Goal: Information Seeking & Learning: Find specific fact

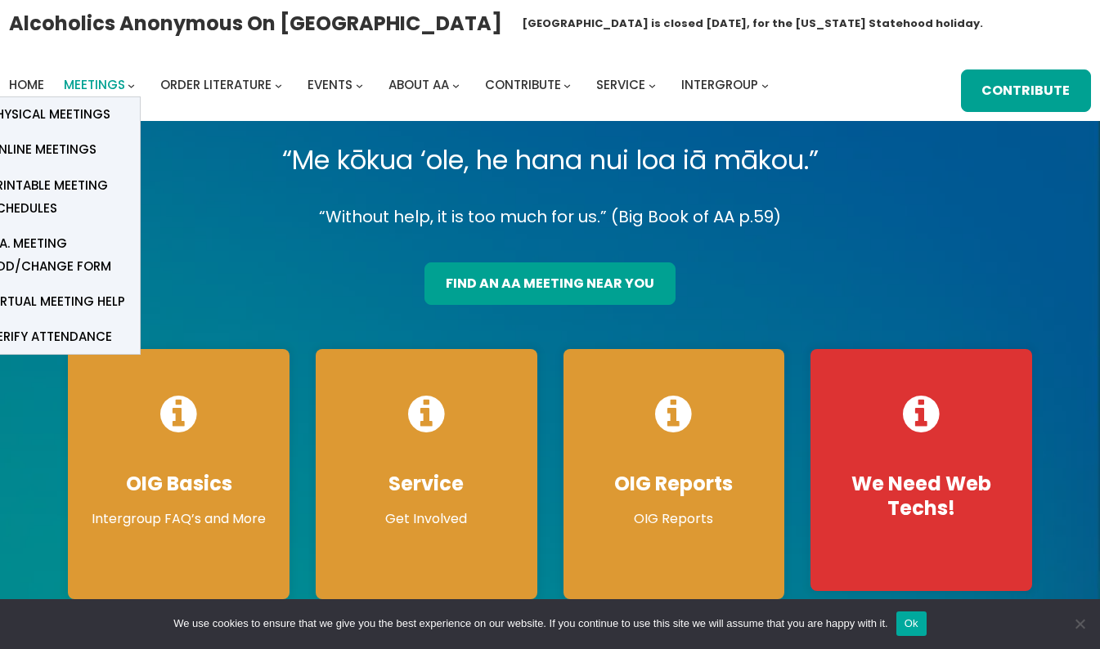
click at [92, 84] on span "Meetings" at bounding box center [94, 84] width 61 height 17
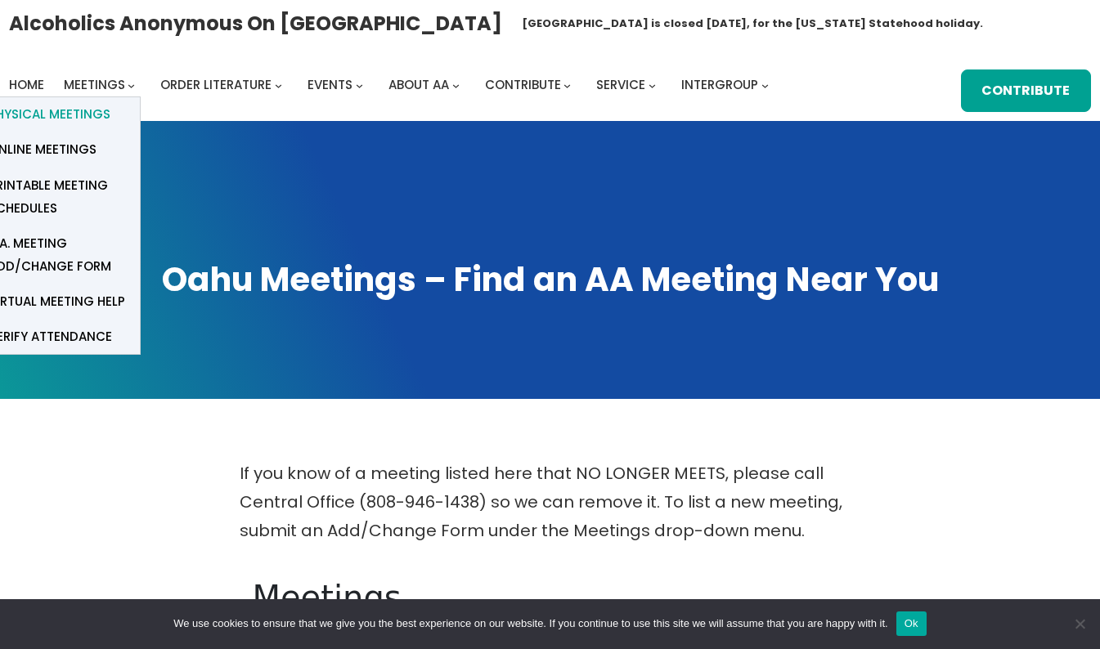
click at [93, 118] on span "Physical Meetings" at bounding box center [50, 114] width 122 height 23
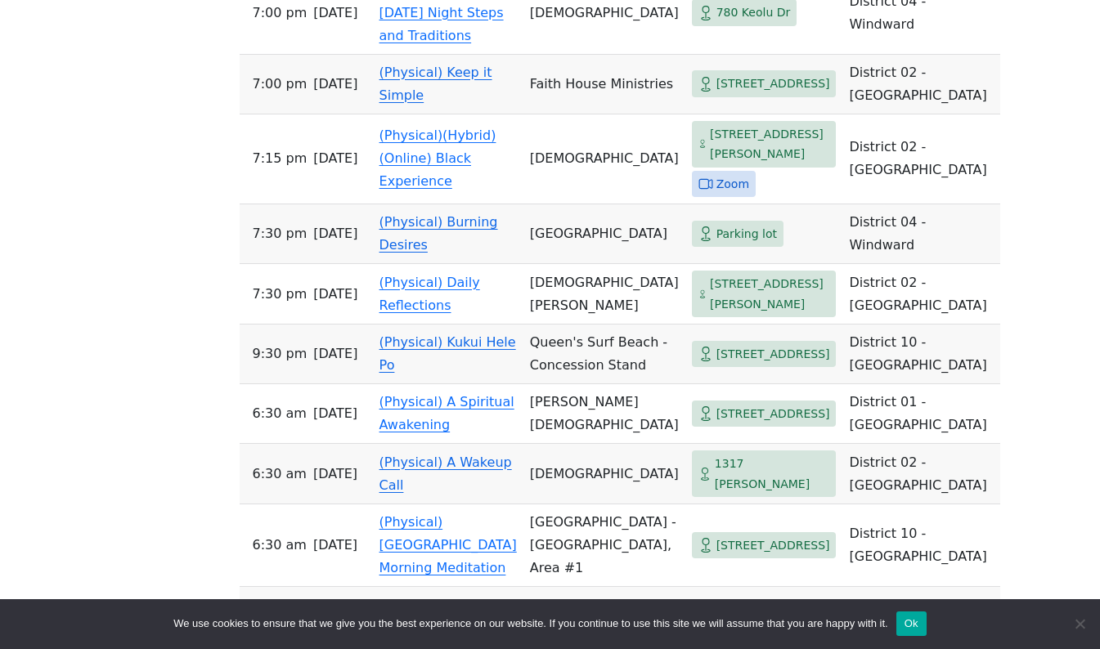
scroll to position [959, 0]
click at [716, 194] on span "Zoom" at bounding box center [732, 183] width 33 height 20
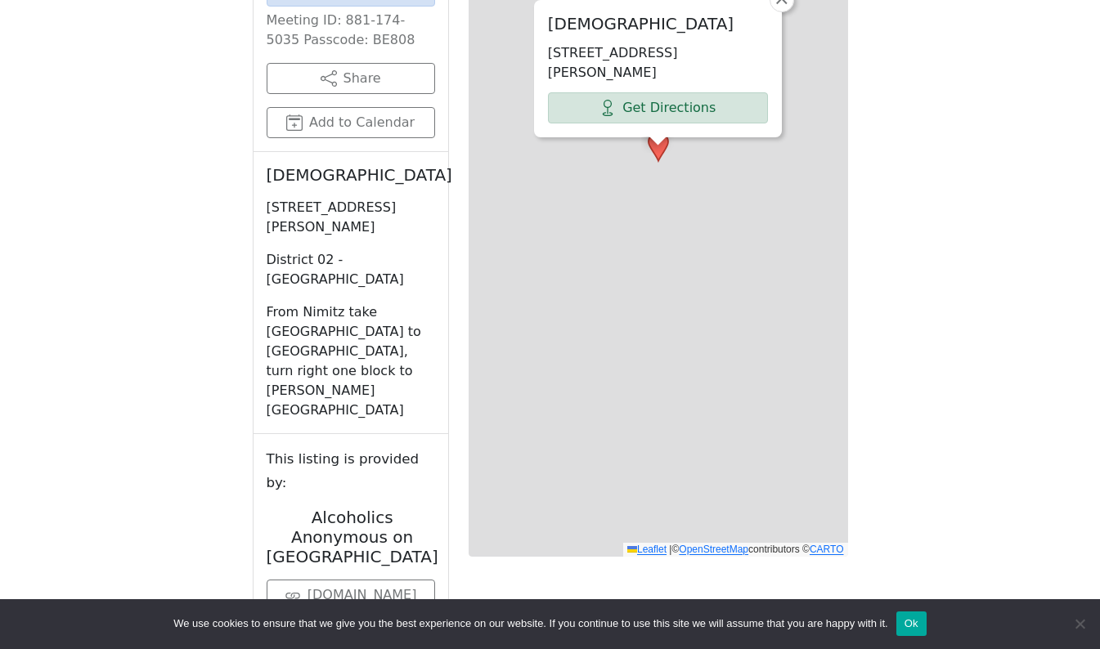
scroll to position [565, 0]
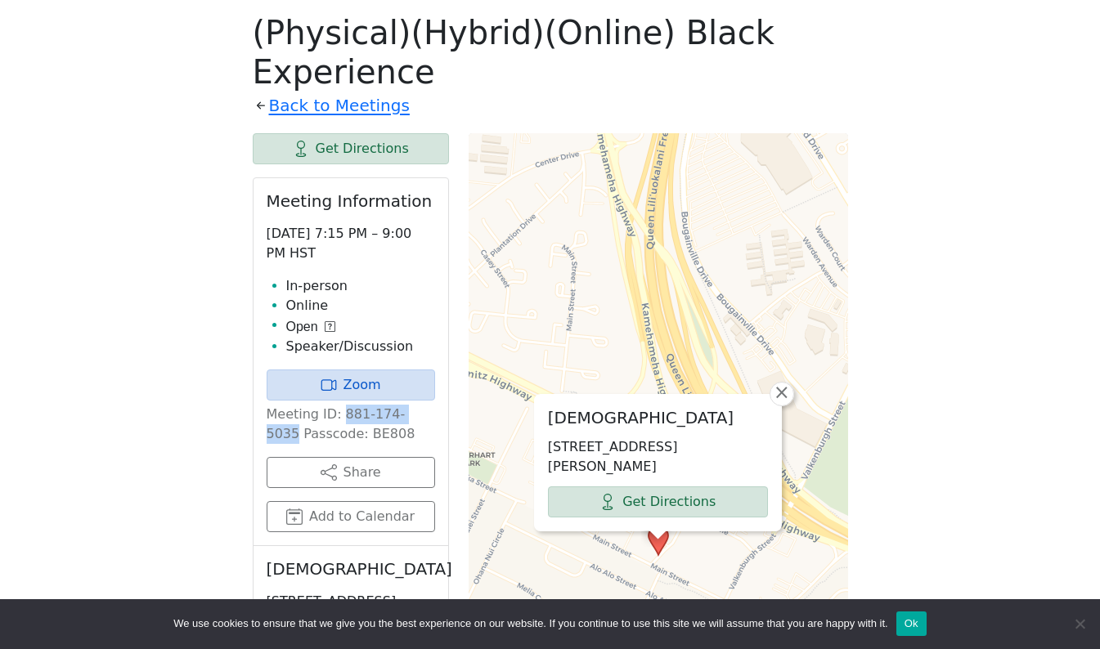
drag, startPoint x: 339, startPoint y: 379, endPoint x: 418, endPoint y: 379, distance: 78.5
click at [418, 405] on p "Meeting ID: 881-174-5035 Passcode: BE808" at bounding box center [351, 424] width 168 height 39
drag, startPoint x: 418, startPoint y: 379, endPoint x: 409, endPoint y: 377, distance: 9.1
copy p "881-174-5035"
